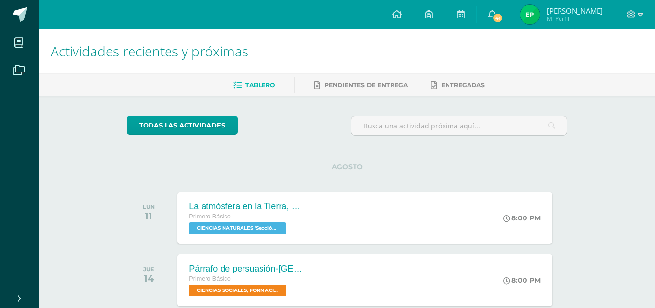
click at [534, 13] on img at bounding box center [529, 14] width 19 height 19
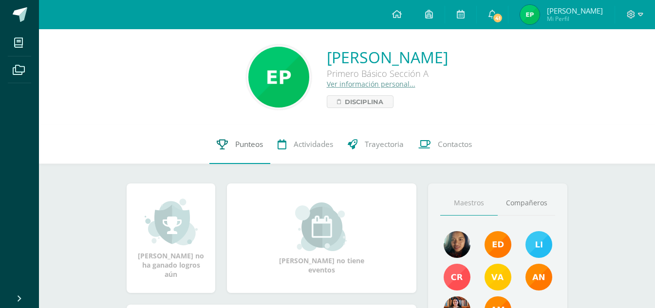
click at [242, 148] on span "Punteos" at bounding box center [249, 144] width 28 height 10
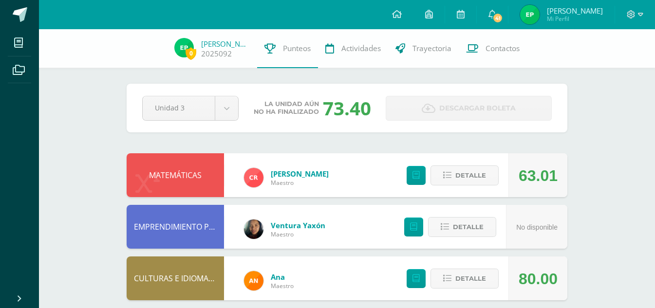
click at [532, 183] on div "63.01" at bounding box center [537, 176] width 39 height 44
click at [474, 173] on span "Detalle" at bounding box center [470, 175] width 31 height 18
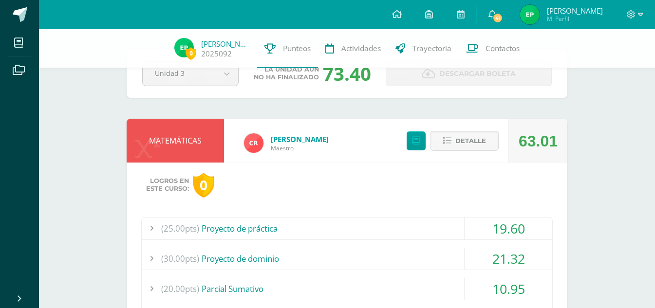
scroll to position [49, 0]
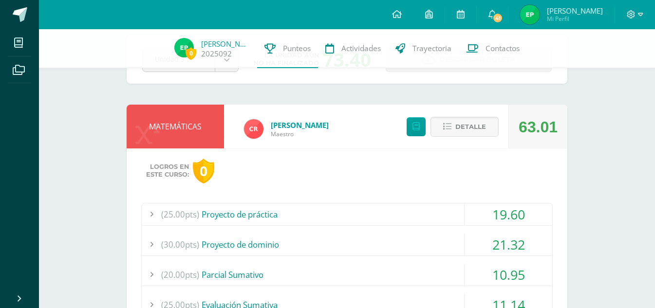
click at [394, 219] on div "(25.00pts) Proyecto de práctica" at bounding box center [347, 214] width 410 height 22
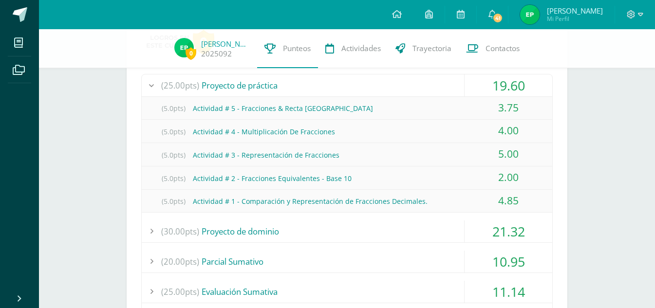
scroll to position [195, 0]
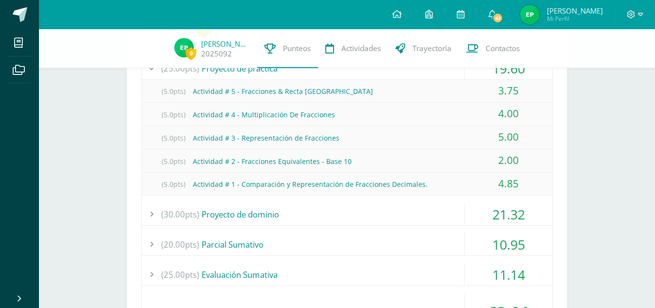
click at [373, 220] on div "(30.00pts) Proyecto de dominio" at bounding box center [347, 214] width 410 height 22
